Goal: Task Accomplishment & Management: Use online tool/utility

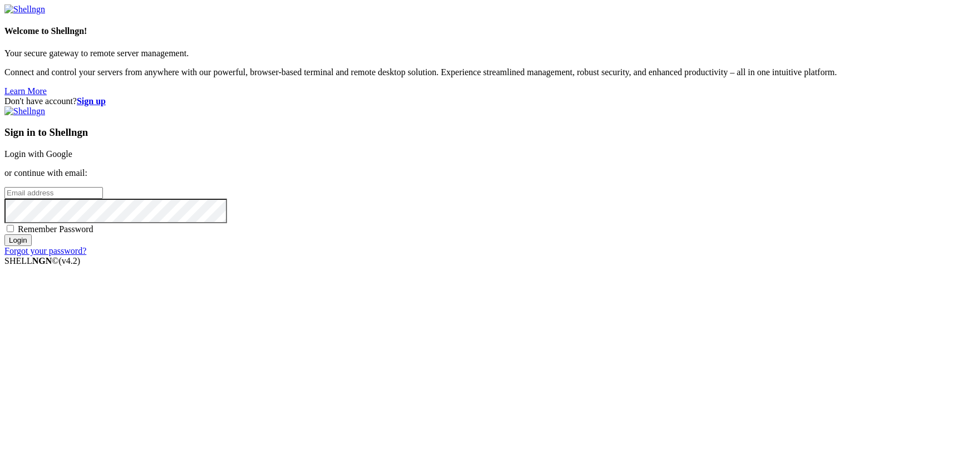
type input "[EMAIL_ADDRESS][DOMAIN_NAME]"
drag, startPoint x: 644, startPoint y: 171, endPoint x: 661, endPoint y: 167, distance: 18.3
click at [72, 159] on link "Login with Google" at bounding box center [38, 153] width 68 height 9
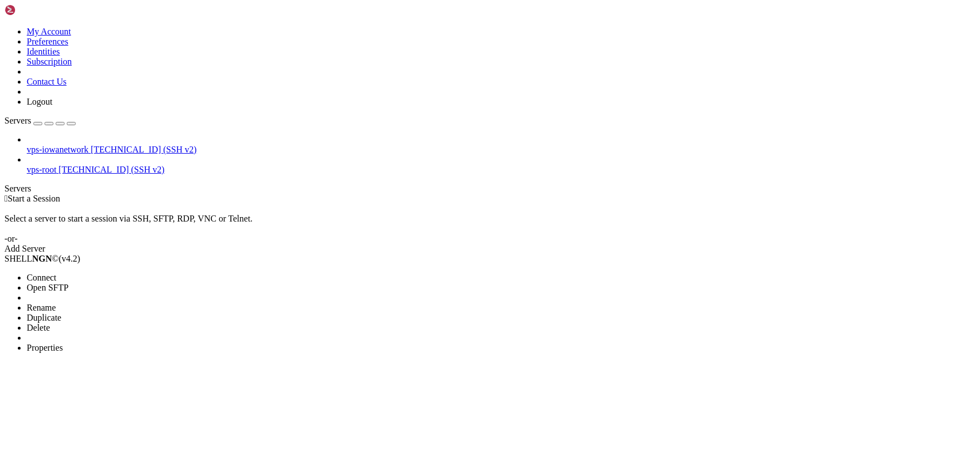
click at [111, 273] on li "Connect" at bounding box center [77, 278] width 101 height 10
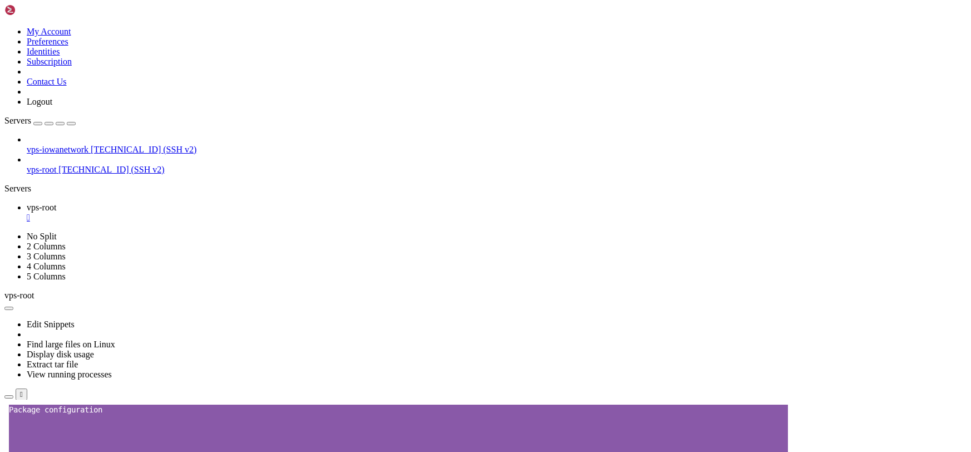
scroll to position [15771, 0]
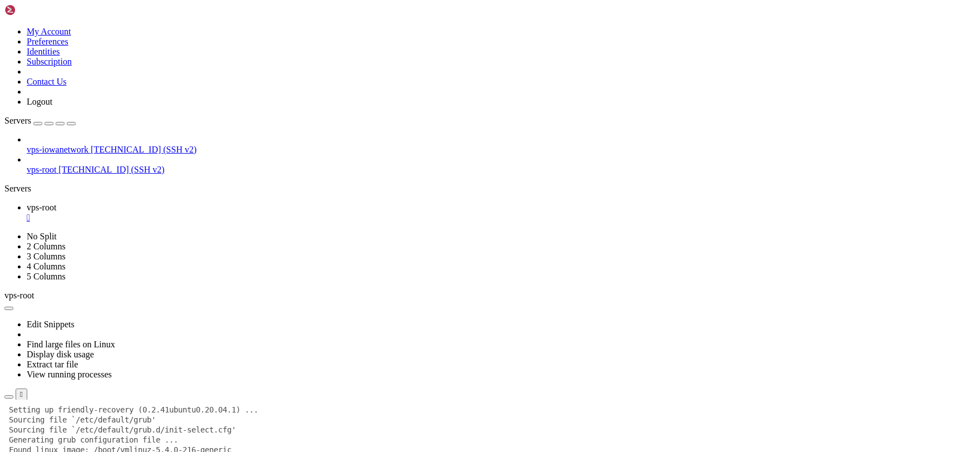
drag, startPoint x: 468, startPoint y: 485, endPoint x: 421, endPoint y: 490, distance: 48.2
drag, startPoint x: 556, startPoint y: 663, endPoint x: 324, endPoint y: 573, distance: 248.9
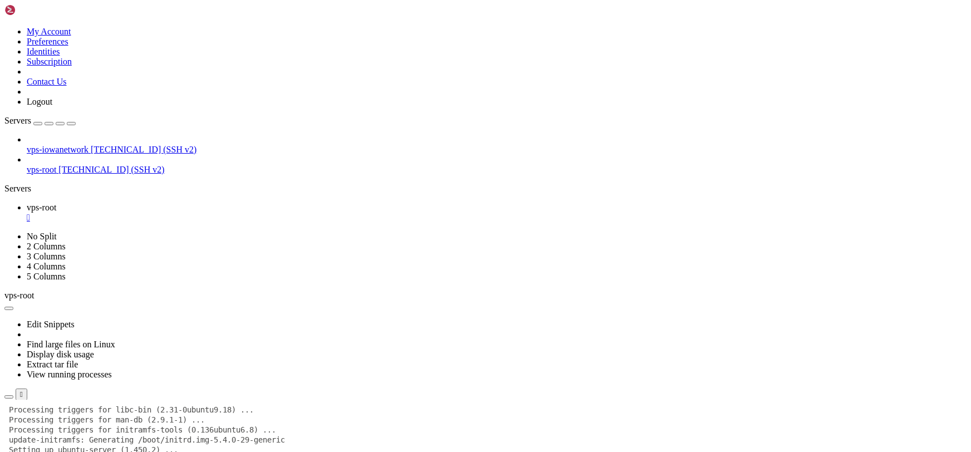
scroll to position [15881, 0]
drag, startPoint x: 433, startPoint y: 506, endPoint x: 290, endPoint y: 566, distance: 155.6
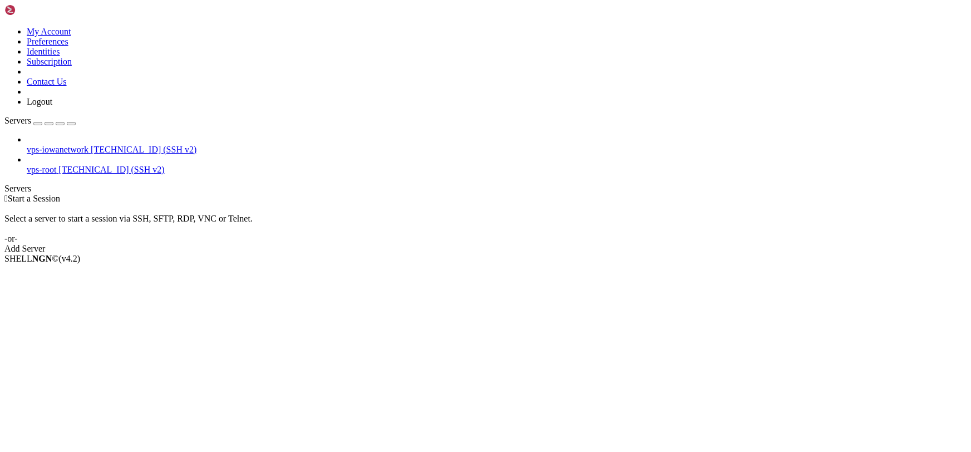
drag, startPoint x: 852, startPoint y: 324, endPoint x: 812, endPoint y: 261, distance: 74.8
click at [852, 254] on div " Start a Session Select a server to start a session via SSH, SFTP, RDP, VNC or…" at bounding box center [485, 224] width 962 height 60
click at [124, 273] on li "Connect" at bounding box center [77, 278] width 101 height 10
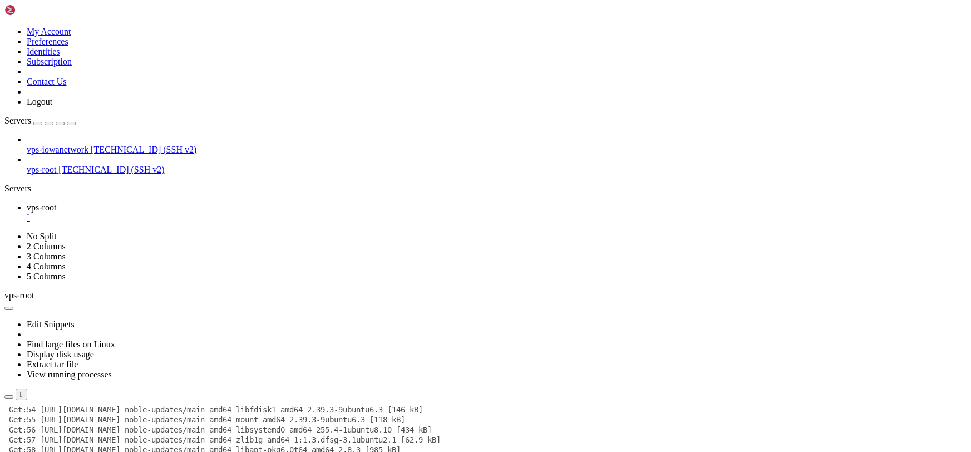
scroll to position [1772, 0]
click at [4, 175] on div "vps-iowanetwork [TECHNICAL_ID] (SSH v2) vps-root [TECHNICAL_ID] (SSH v2)" at bounding box center [485, 155] width 962 height 40
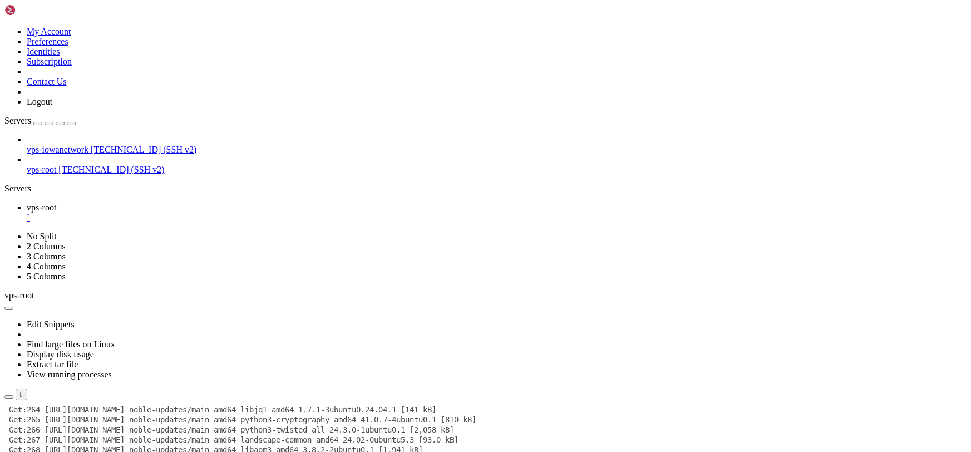
scroll to position [3795, 0]
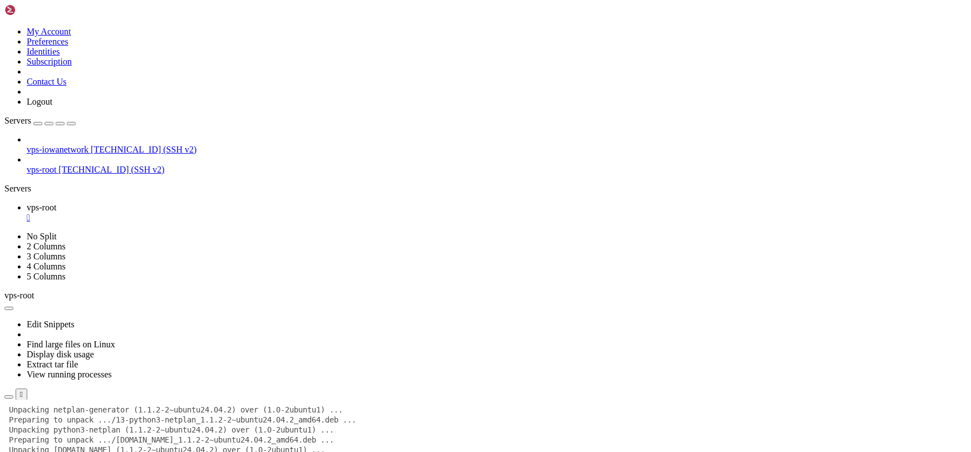
scroll to position [8210, 0]
drag, startPoint x: 556, startPoint y: 46, endPoint x: 420, endPoint y: 24, distance: 137.9
click at [4, 400] on icon at bounding box center [4, 400] width 0 height 0
click at [71, 123] on icon "button" at bounding box center [71, 123] width 0 height 0
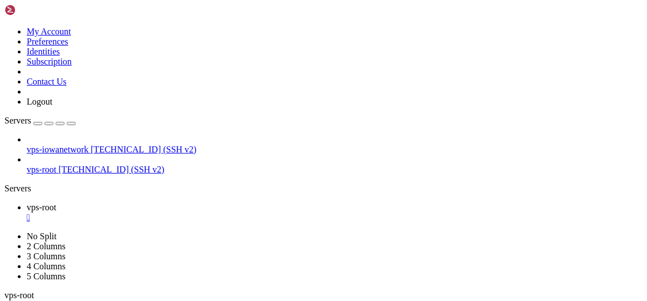
scroll to position [11565, 0]
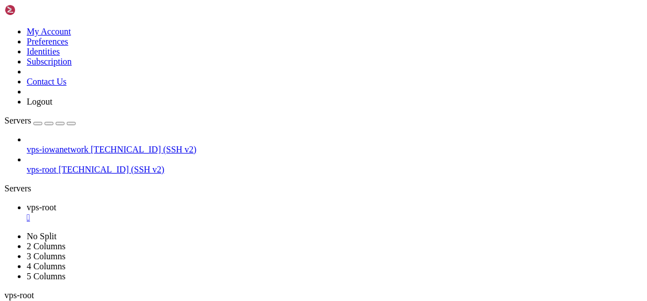
drag, startPoint x: 389, startPoint y: 566, endPoint x: 152, endPoint y: 528, distance: 239.4
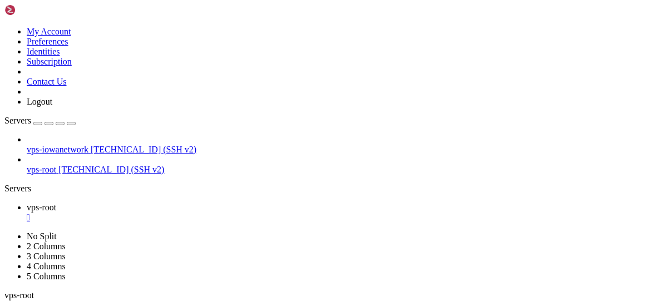
scroll to position [15391, 0]
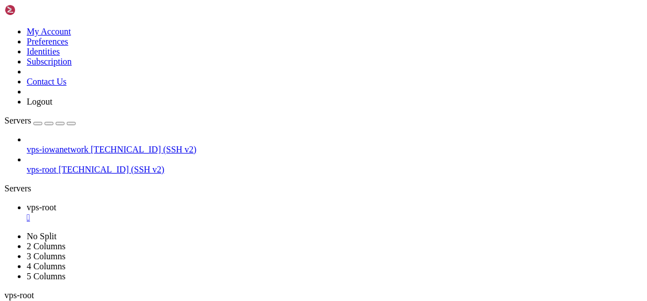
scroll to position [15501, 0]
drag, startPoint x: 484, startPoint y: 609, endPoint x: 340, endPoint y: 527, distance: 165.7
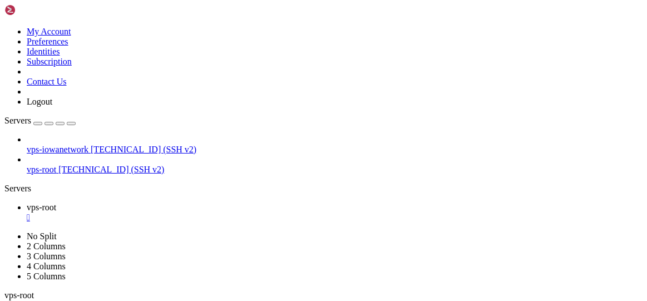
scroll to position [16772, 0]
drag, startPoint x: 427, startPoint y: 570, endPoint x: 325, endPoint y: 546, distance: 105.0
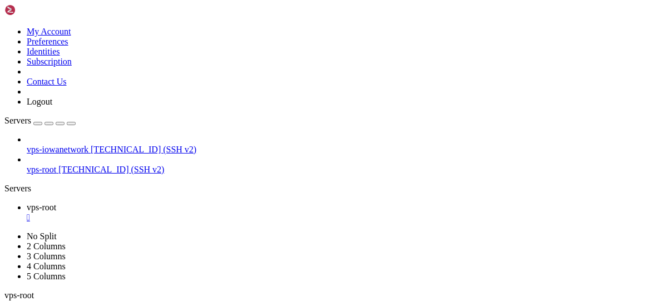
scroll to position [25894, 0]
drag, startPoint x: 585, startPoint y: 609, endPoint x: 423, endPoint y: 576, distance: 165.2
drag, startPoint x: 605, startPoint y: 617, endPoint x: 373, endPoint y: 532, distance: 247.8
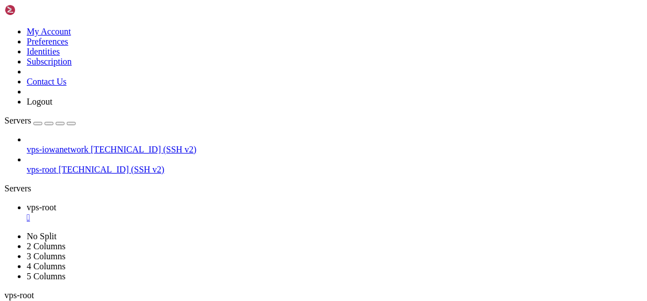
scroll to position [19907, 0]
drag, startPoint x: 362, startPoint y: 571, endPoint x: 268, endPoint y: 608, distance: 100.9
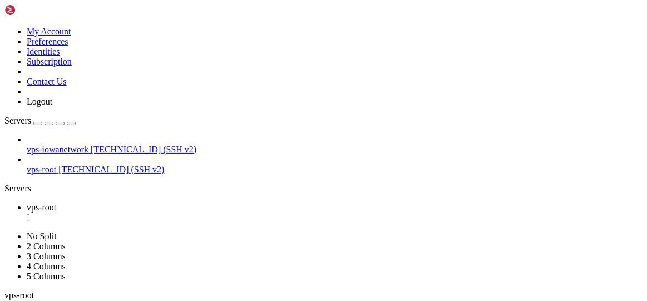
scroll to position [19917, 0]
click at [74, 213] on div "" at bounding box center [335, 218] width 616 height 10
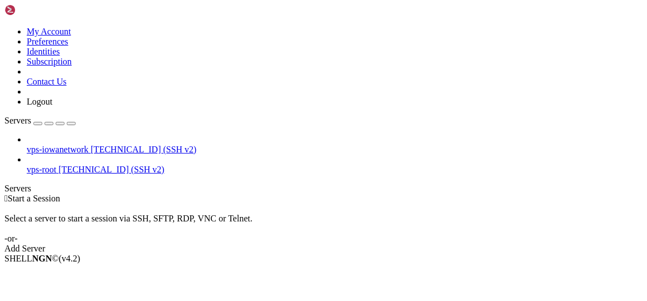
drag, startPoint x: 0, startPoint y: 107, endPoint x: 4, endPoint y: 113, distance: 7.1
click at [4, 184] on div "Servers" at bounding box center [323, 189] width 638 height 10
click at [57, 145] on span "vps-iowanetwork" at bounding box center [58, 149] width 62 height 9
click at [56, 273] on span "Connect" at bounding box center [41, 277] width 29 height 9
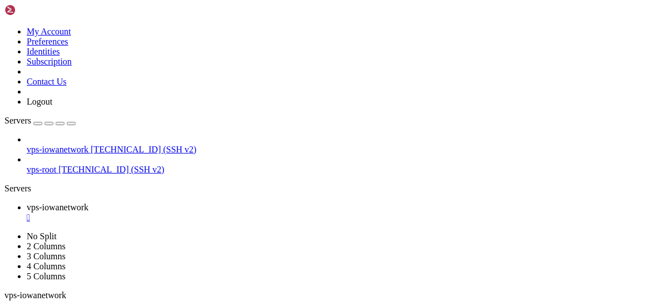
scroll to position [160, 0]
drag, startPoint x: 442, startPoint y: 576, endPoint x: 433, endPoint y: 572, distance: 9.7
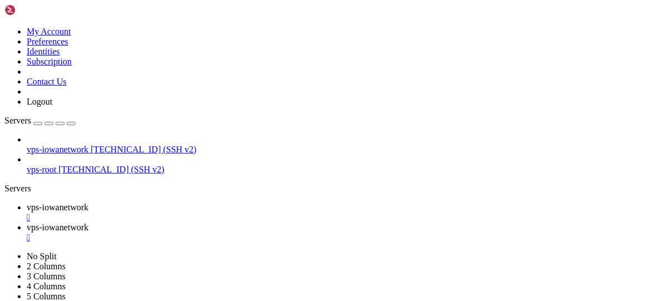
type input "/var/www/vhosts/[DOMAIN_NAME]"
drag, startPoint x: 313, startPoint y: 37, endPoint x: 159, endPoint y: 36, distance: 153.5
click at [88, 202] on span "vps-iowanetwork" at bounding box center [58, 206] width 62 height 9
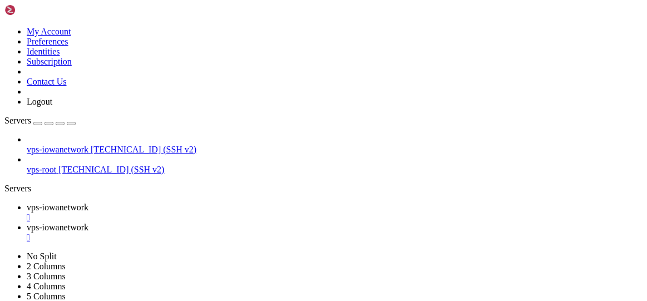
drag, startPoint x: 139, startPoint y: 659, endPoint x: 407, endPoint y: 659, distance: 268.1
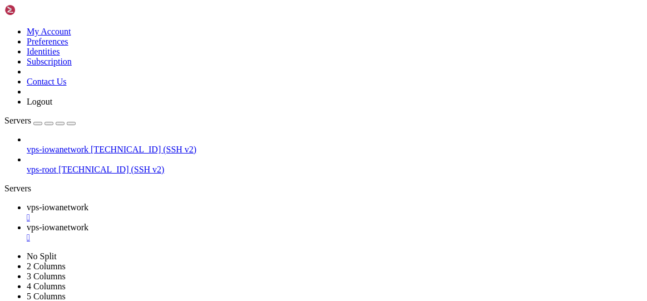
scroll to position [6098, 0]
click at [88, 223] on span "vps-iowanetwork" at bounding box center [58, 227] width 62 height 9
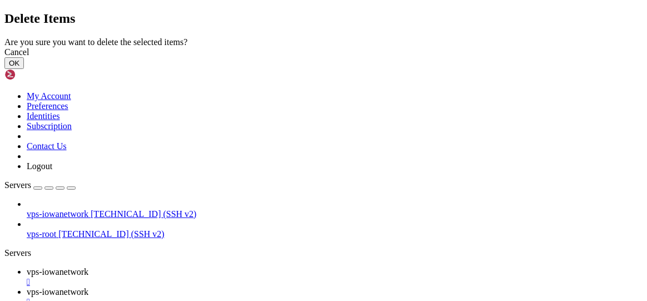
drag, startPoint x: 454, startPoint y: 189, endPoint x: 471, endPoint y: 189, distance: 16.7
click at [24, 69] on button "OK" at bounding box center [13, 63] width 19 height 12
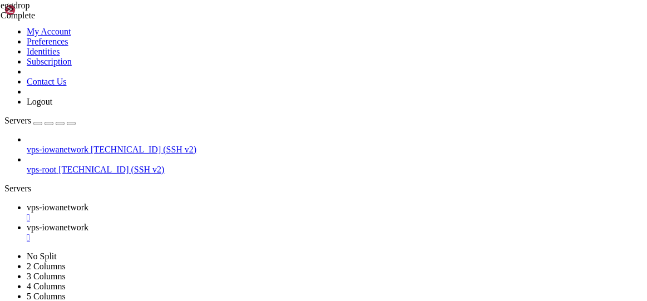
scroll to position [85, 0]
